Goal: Browse casually

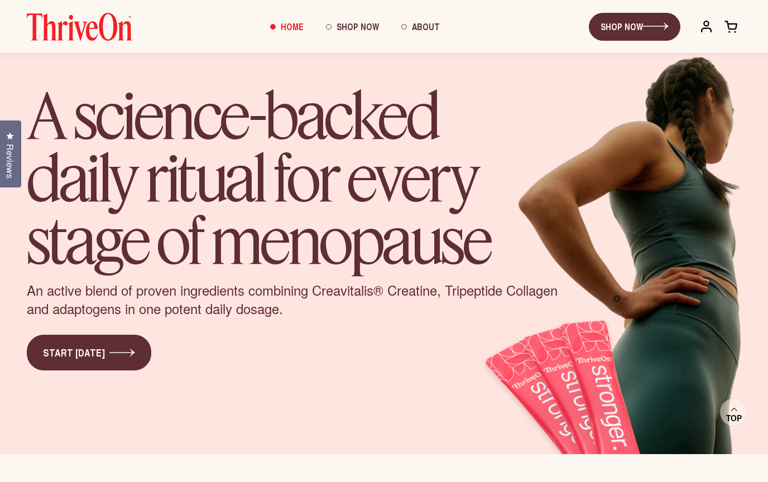
scroll to position [4796, 0]
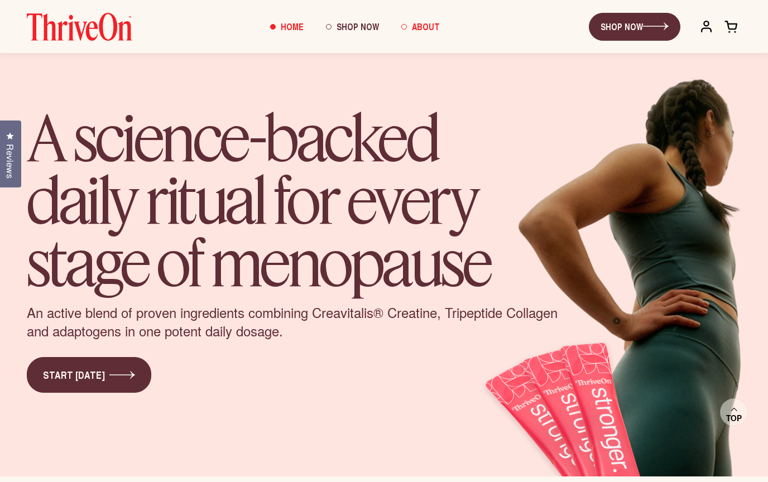
click at [424, 28] on span "About" at bounding box center [426, 26] width 28 height 13
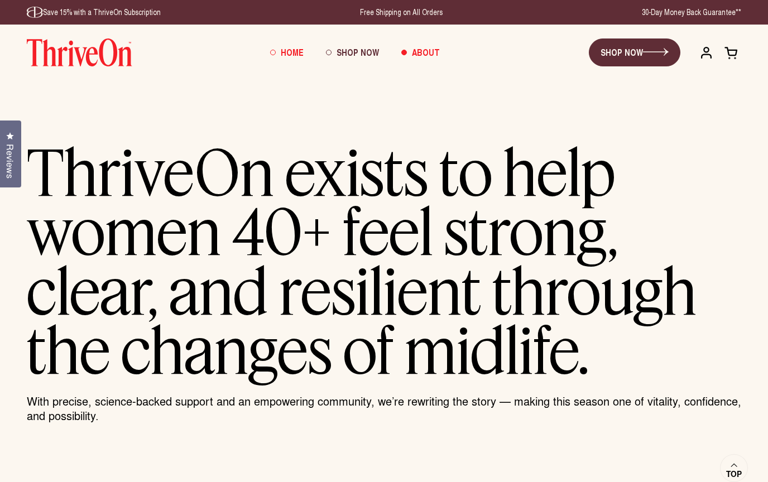
click at [294, 51] on span "Home" at bounding box center [292, 52] width 23 height 13
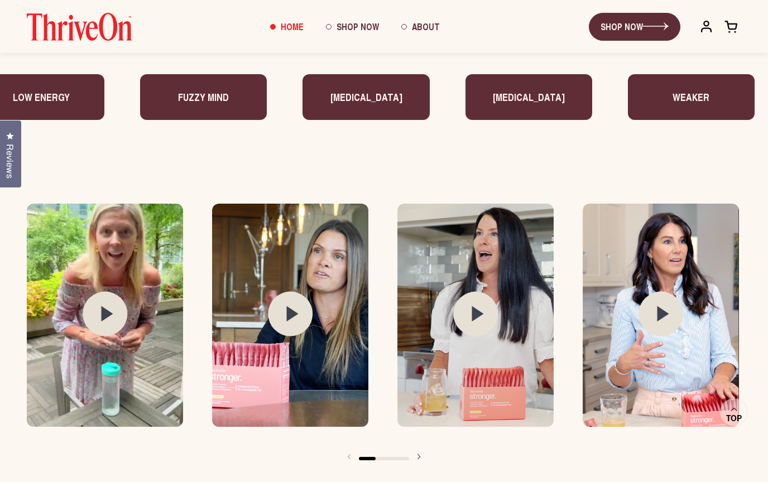
scroll to position [1515, 0]
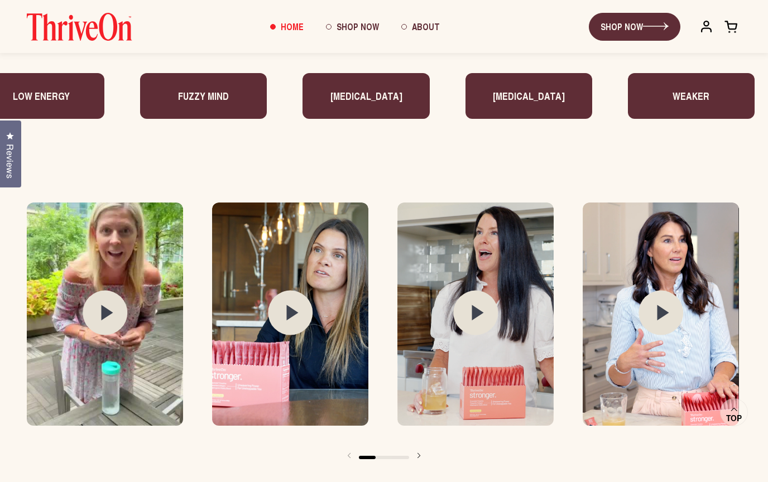
click at [671, 394] on img at bounding box center [661, 314] width 156 height 223
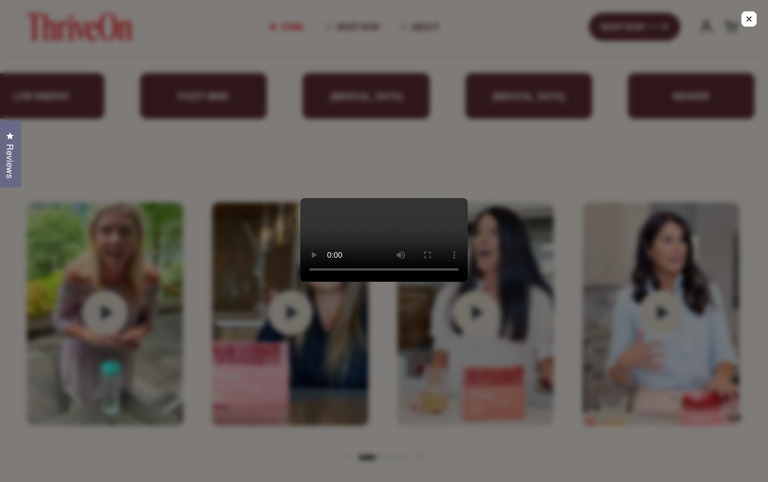
click at [245, 33] on div at bounding box center [384, 241] width 768 height 482
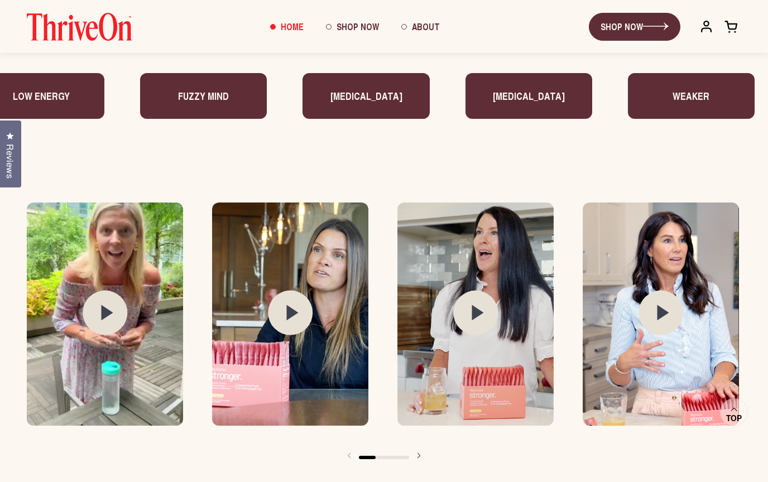
click at [484, 301] on circle at bounding box center [475, 312] width 45 height 45
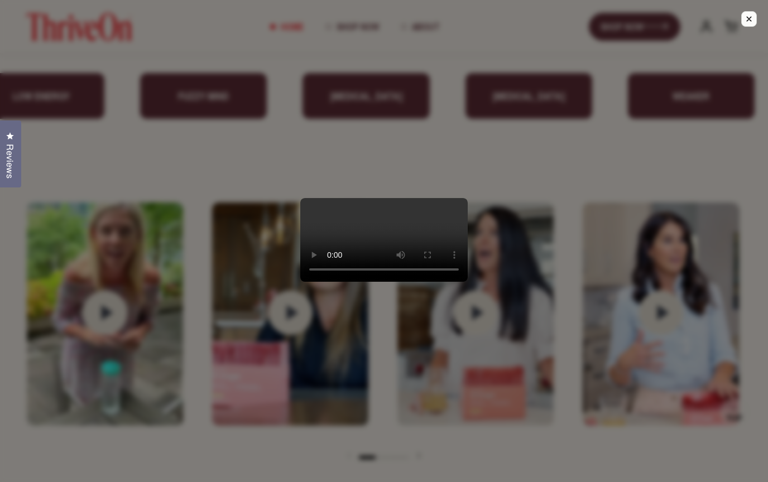
click at [321, 198] on video at bounding box center [383, 240] width 167 height 84
click at [568, 426] on div at bounding box center [384, 241] width 768 height 482
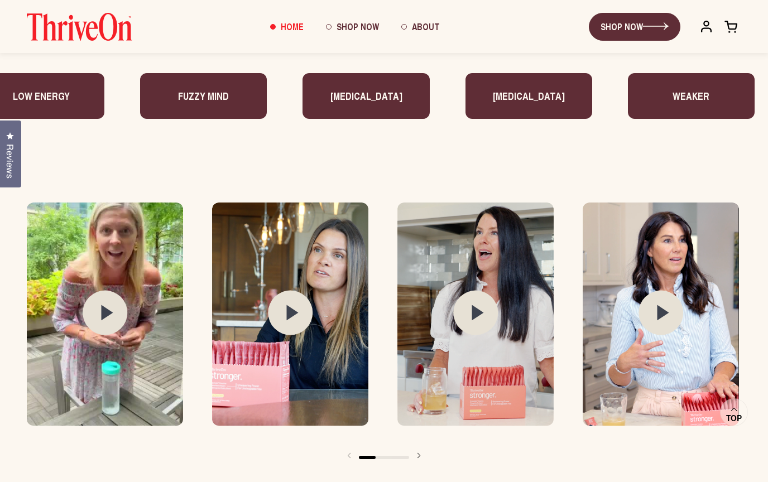
click at [685, 357] on img at bounding box center [661, 314] width 156 height 223
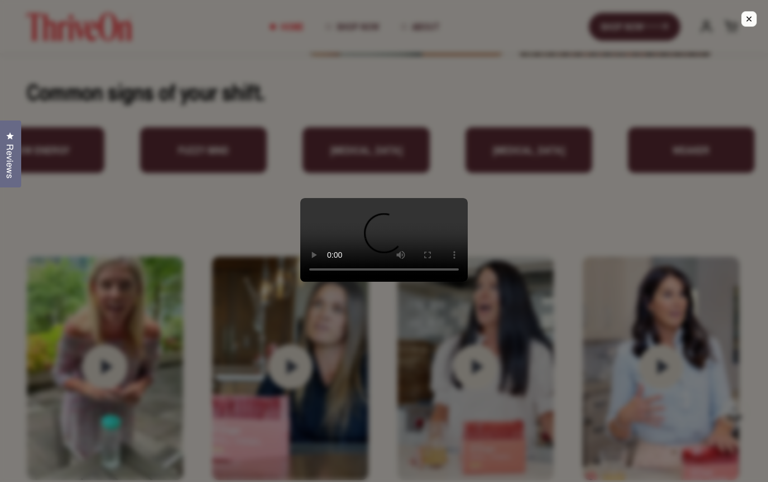
scroll to position [1460, 0]
